Goal: Communication & Community: Answer question/provide support

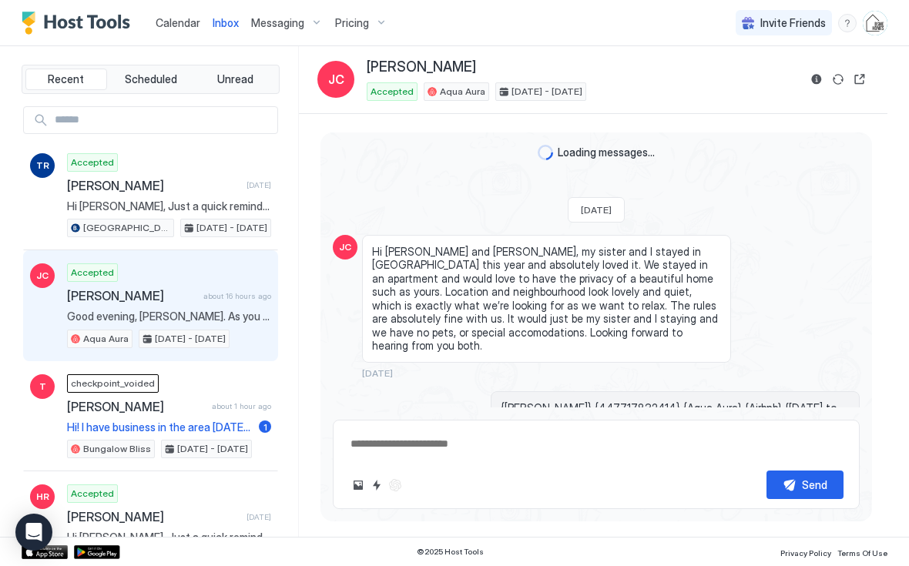
scroll to position [3446, 0]
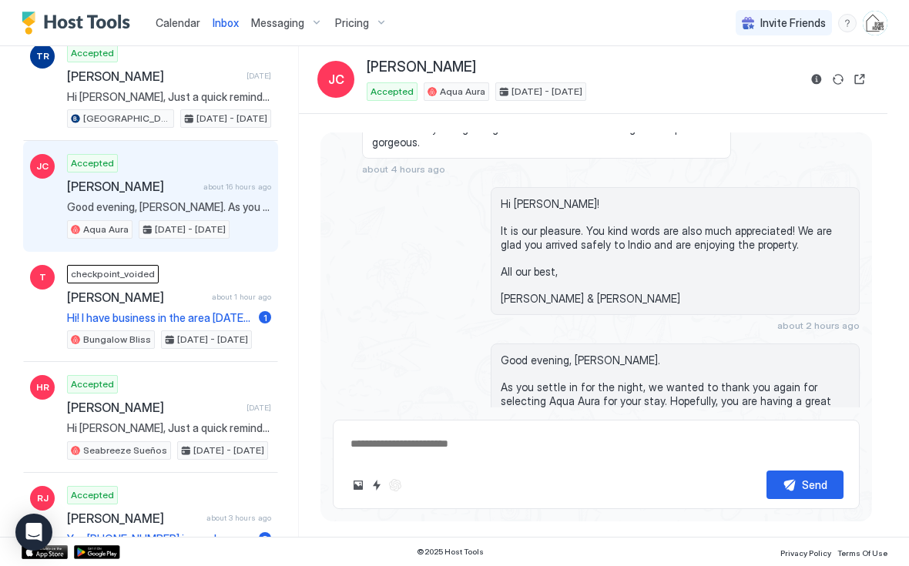
click at [183, 29] on link "Calendar" at bounding box center [178, 23] width 45 height 16
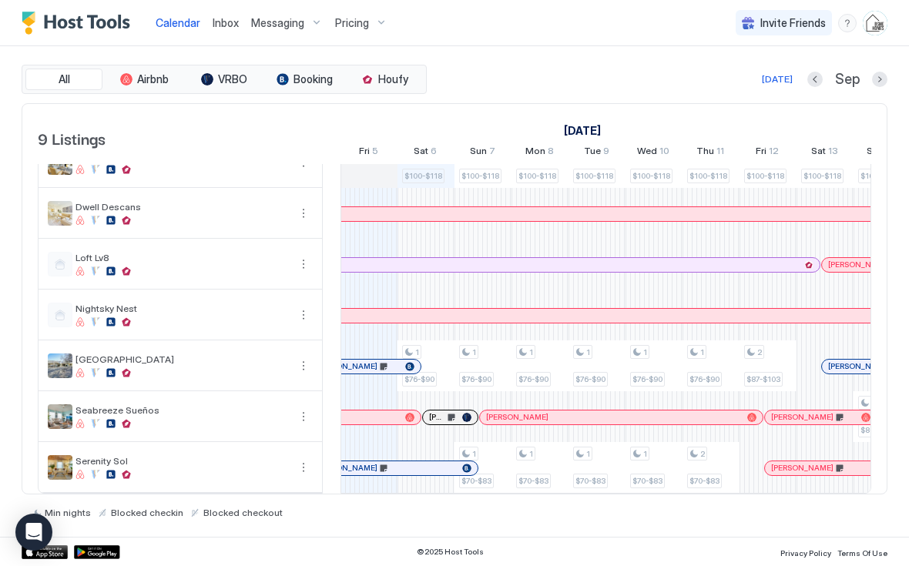
scroll to position [129, 0]
click at [225, 29] on link "Inbox" at bounding box center [226, 23] width 26 height 16
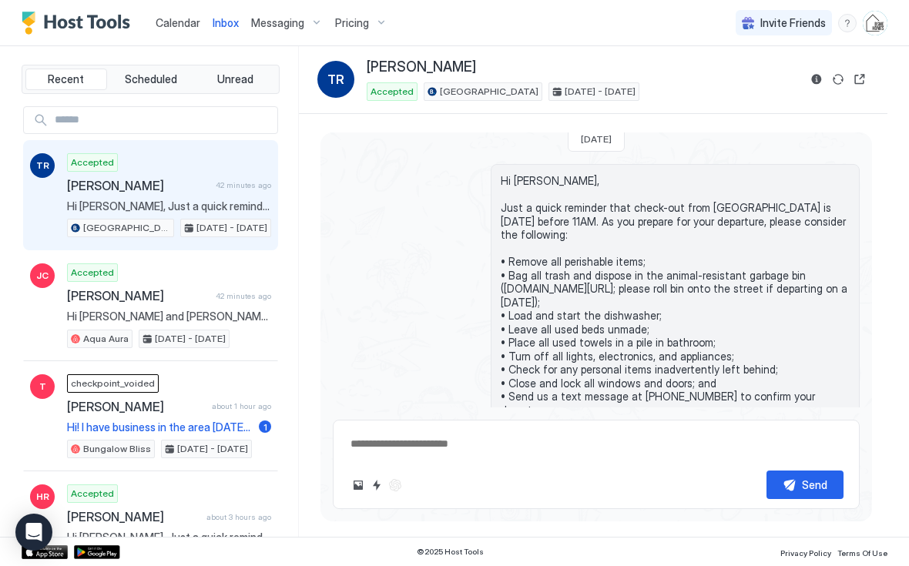
scroll to position [2006, 0]
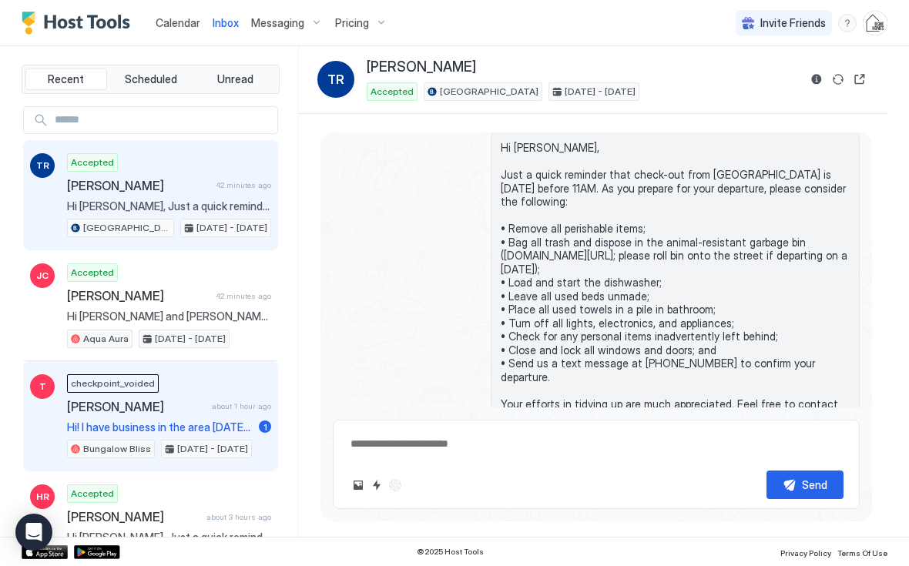
click at [190, 411] on span "[PERSON_NAME]" at bounding box center [136, 406] width 139 height 15
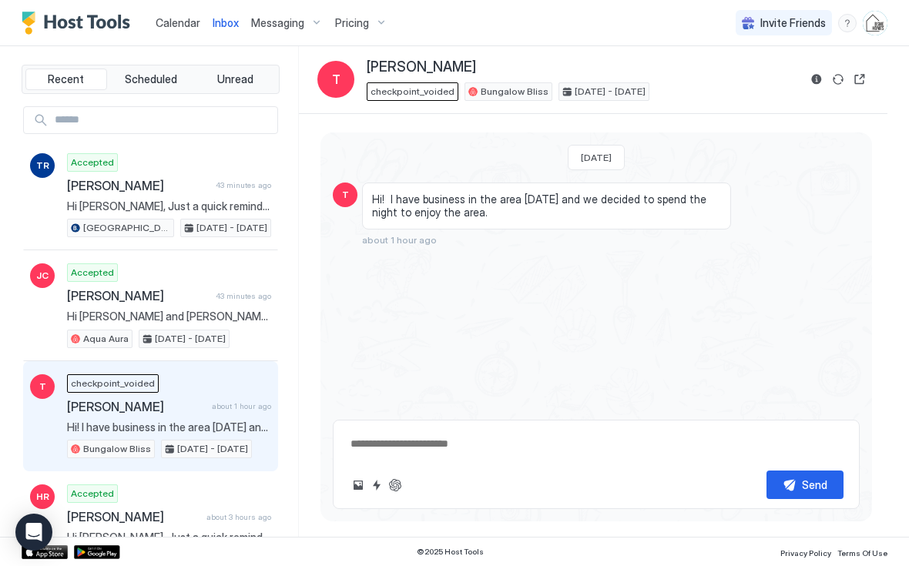
click at [186, 25] on span "Calendar" at bounding box center [178, 22] width 45 height 13
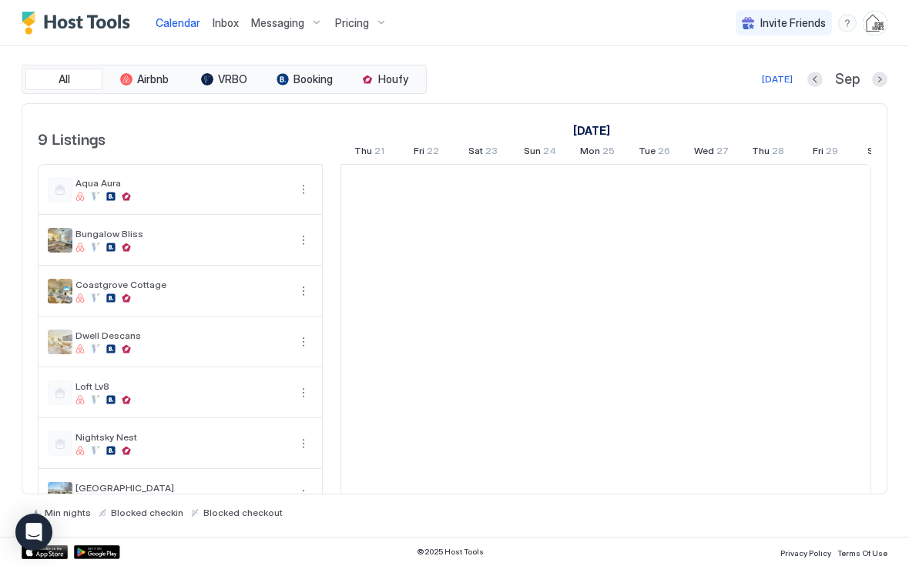
scroll to position [0, 856]
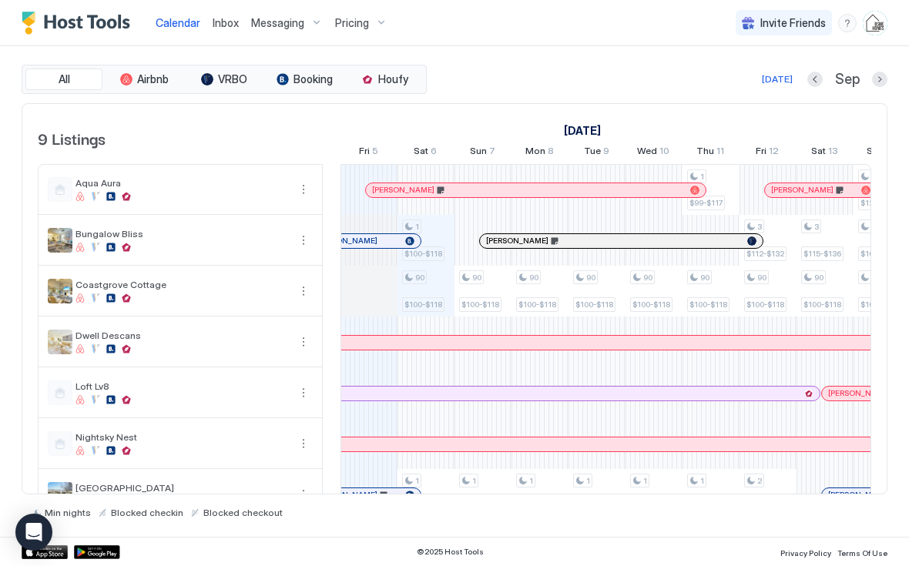
click at [230, 23] on span "Inbox" at bounding box center [226, 22] width 26 height 13
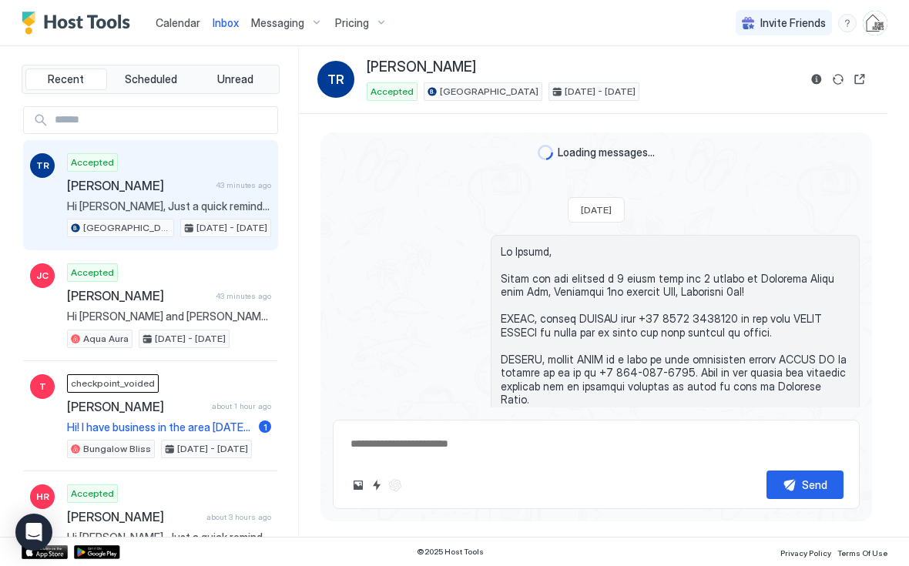
scroll to position [2006, 0]
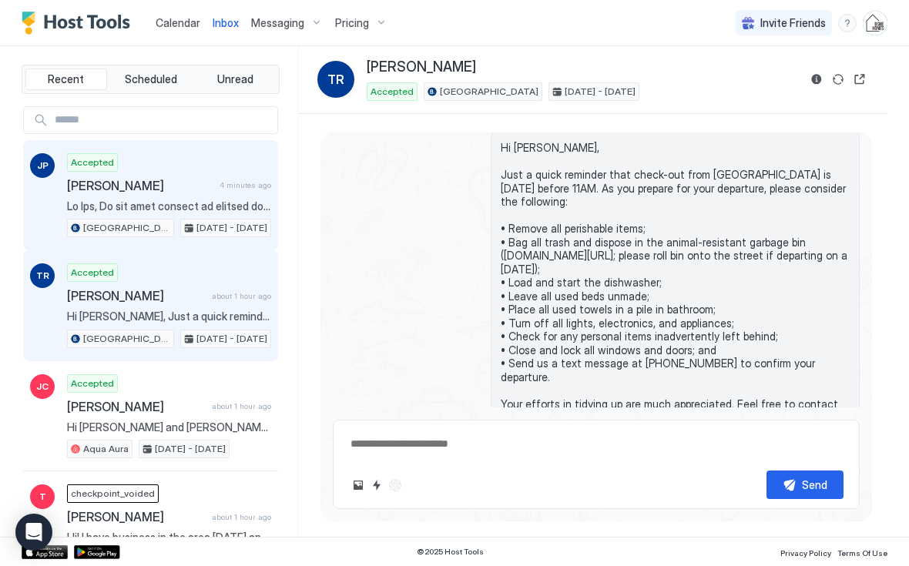
click at [117, 187] on span "[PERSON_NAME]" at bounding box center [140, 185] width 146 height 15
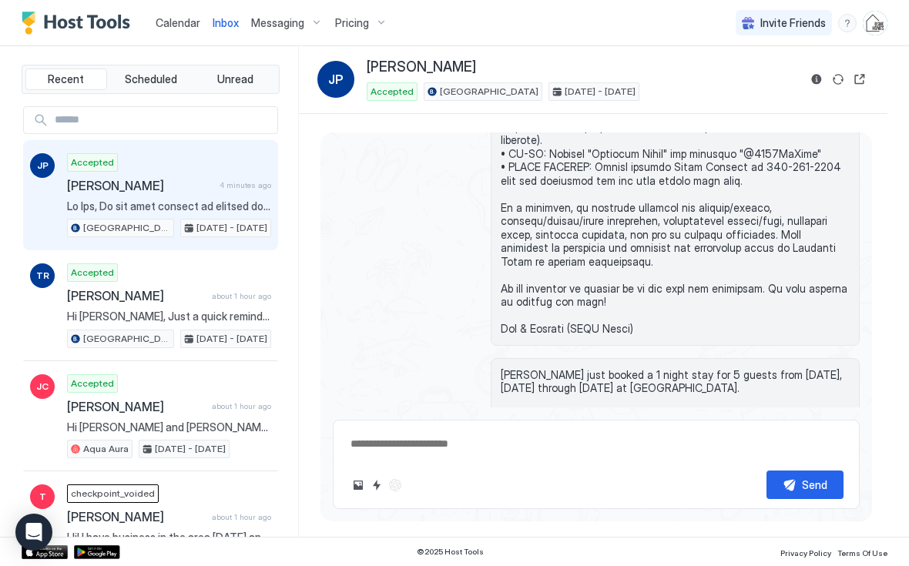
scroll to position [669, -1]
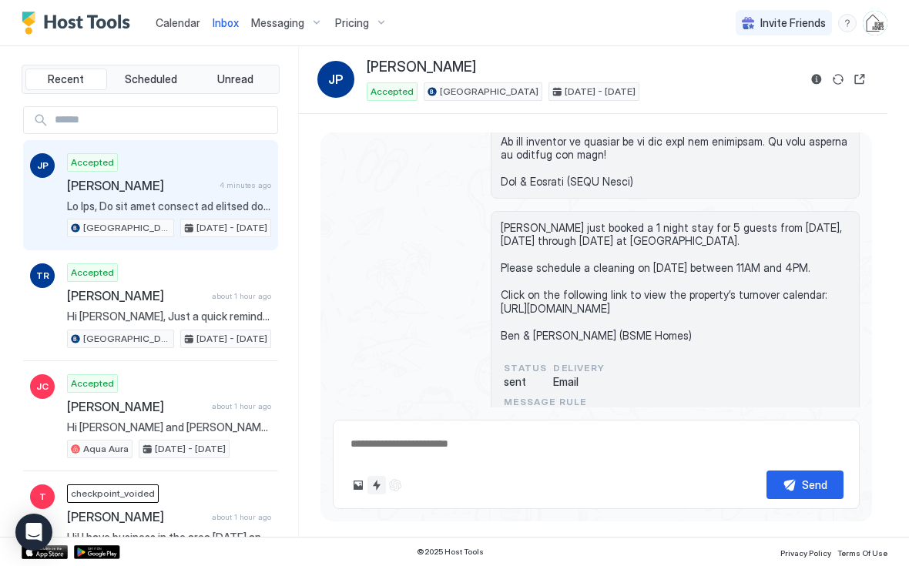
click at [378, 487] on button "Quick reply" at bounding box center [377, 485] width 18 height 18
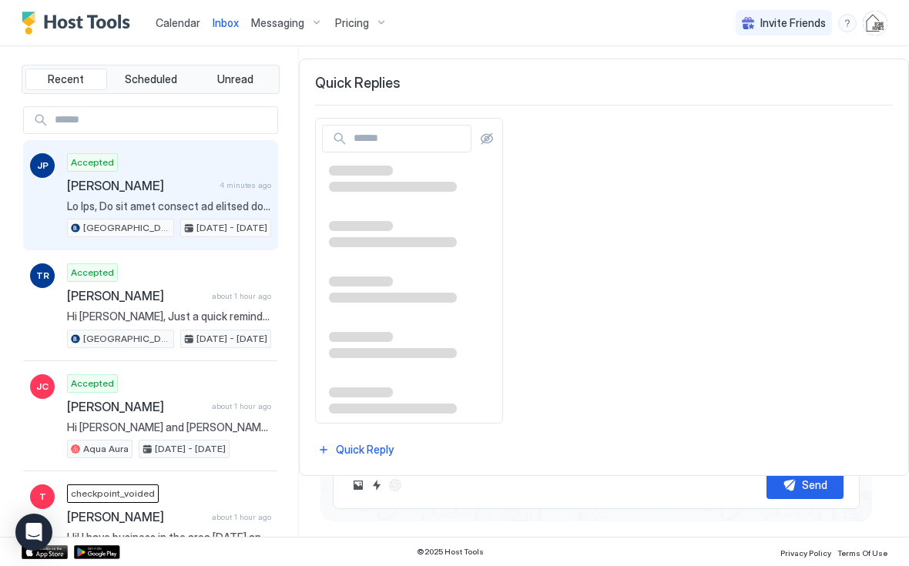
scroll to position [783, 0]
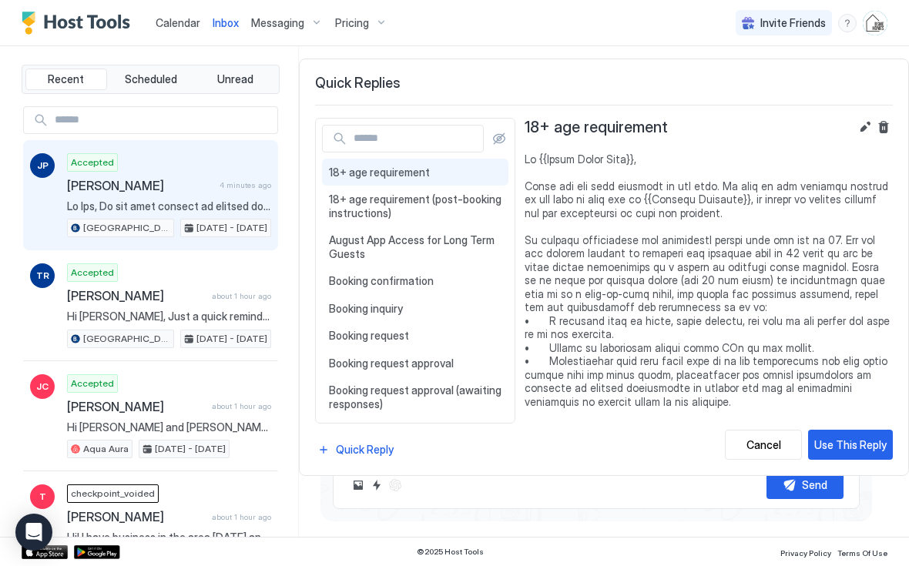
click at [432, 142] on input "Input Field" at bounding box center [416, 139] width 136 height 26
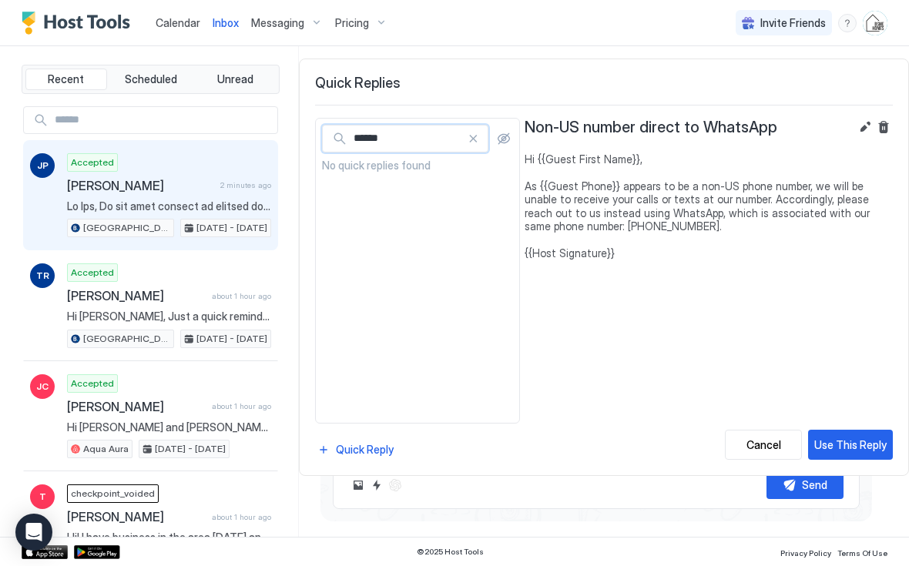
type input "******"
click at [864, 435] on button "Use This Reply" at bounding box center [850, 445] width 85 height 30
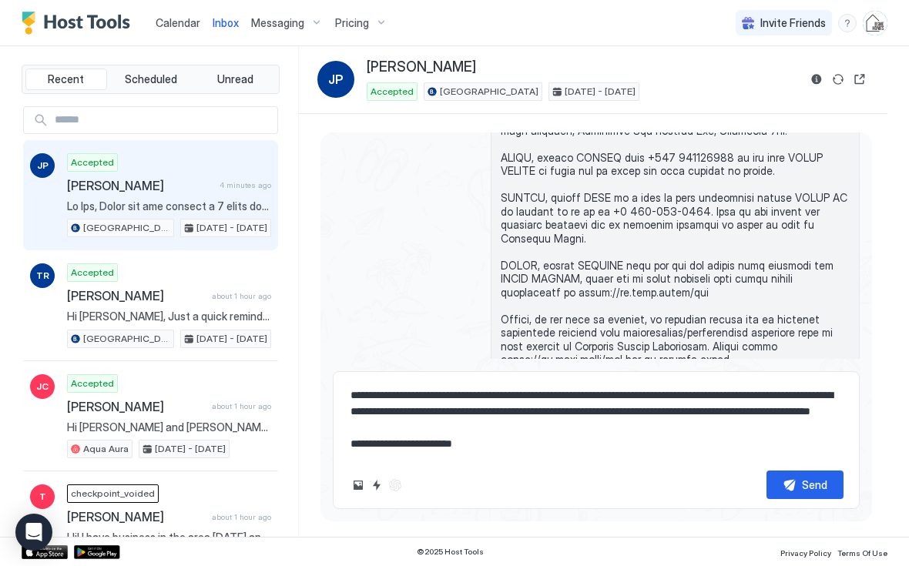
scroll to position [49, 0]
click at [810, 482] on div "Send" at bounding box center [814, 485] width 25 height 16
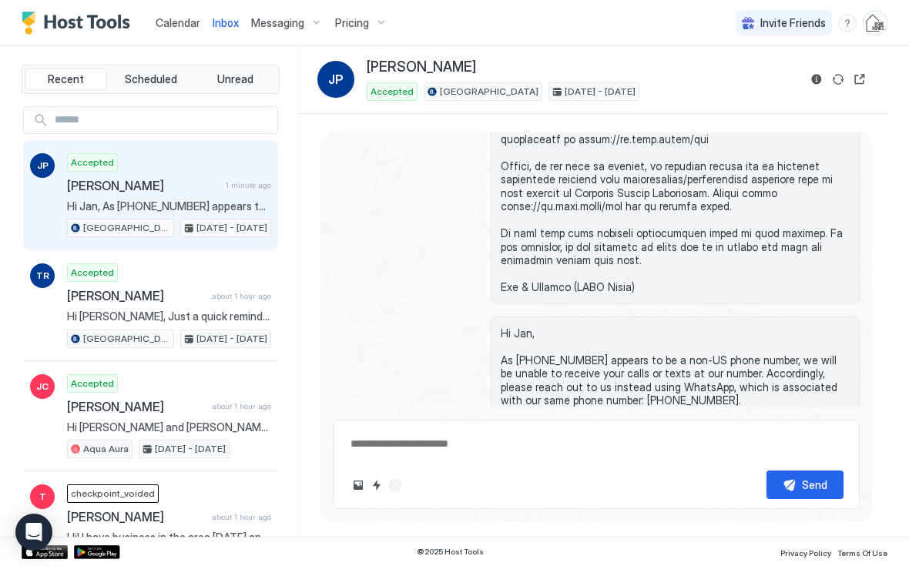
scroll to position [1309, 0]
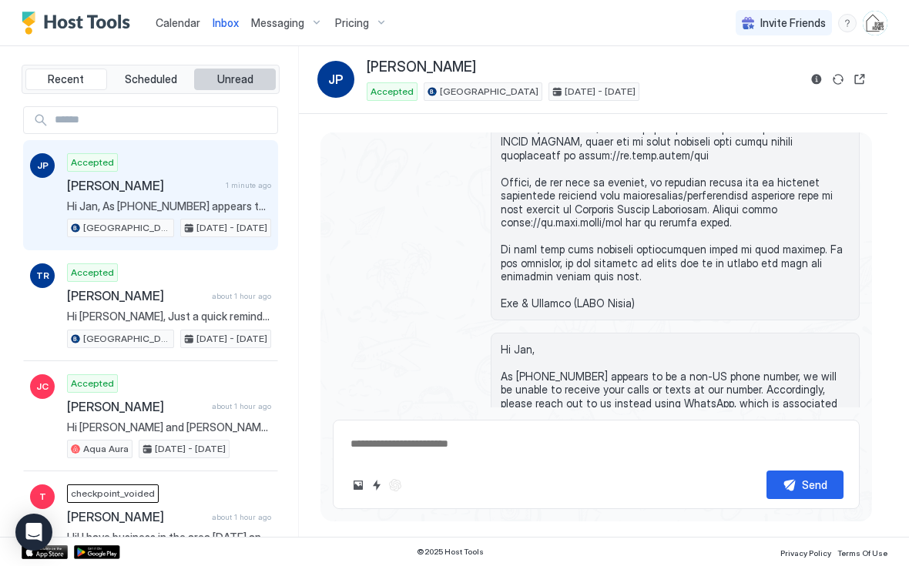
click at [245, 82] on span "Unread" at bounding box center [235, 79] width 36 height 14
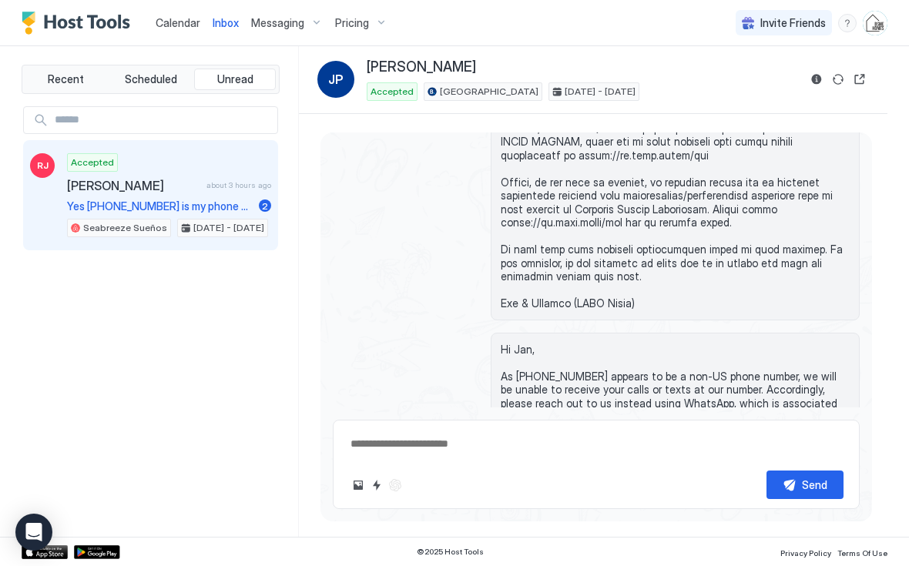
click at [180, 187] on span "[PERSON_NAME]" at bounding box center [133, 185] width 133 height 15
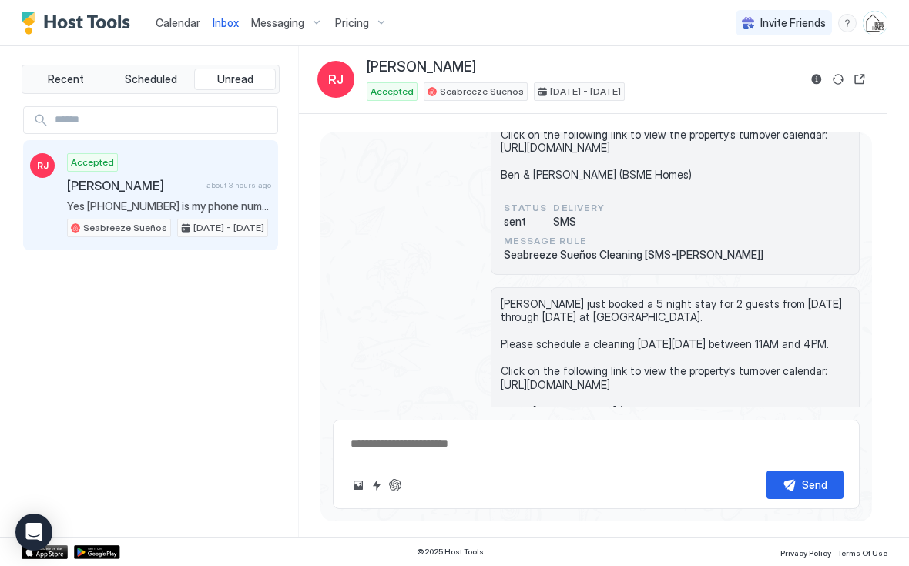
scroll to position [834, 10]
click at [814, 80] on button "Reservation information" at bounding box center [817, 79] width 18 height 18
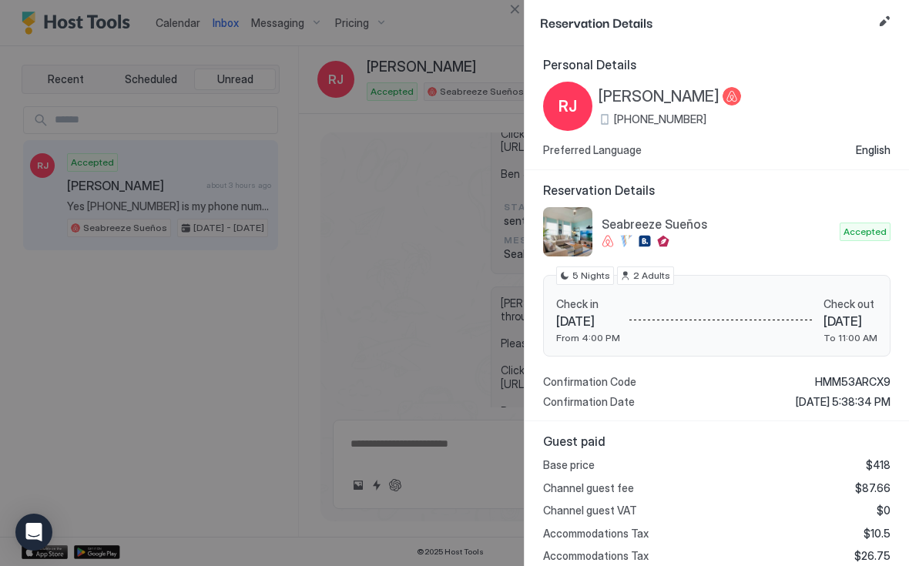
click at [889, 22] on button "Edit reservation" at bounding box center [884, 21] width 18 height 18
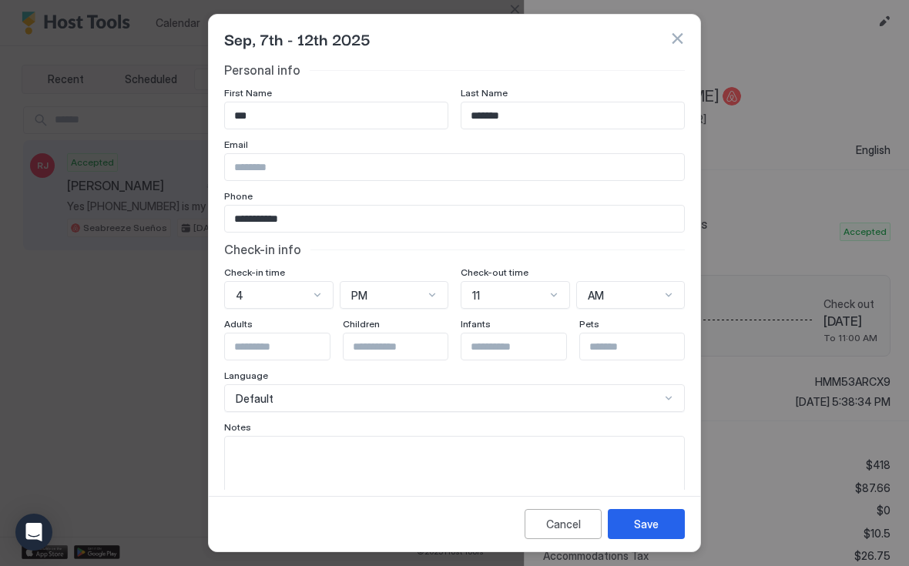
click at [258, 460] on textarea "Input Field" at bounding box center [454, 475] width 459 height 76
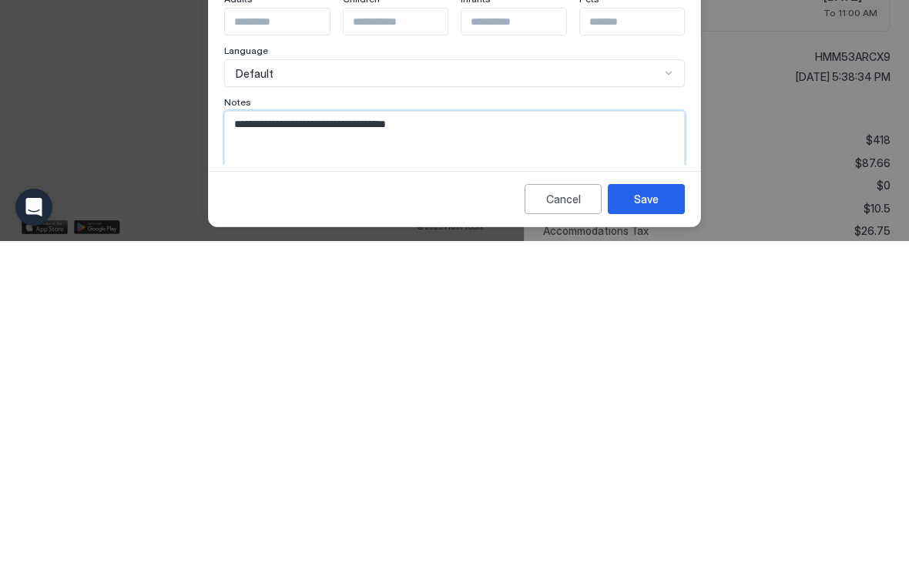
type textarea "**********"
click at [662, 509] on button "Save" at bounding box center [646, 524] width 77 height 30
